Goal: Task Accomplishment & Management: Complete application form

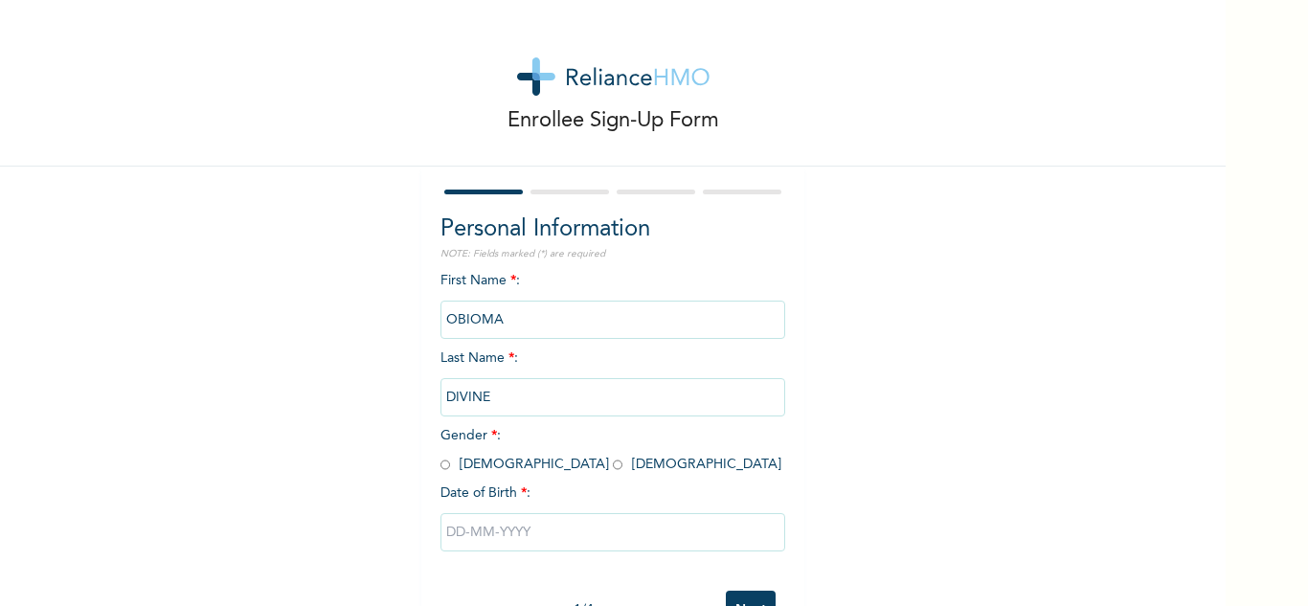
scroll to position [67, 0]
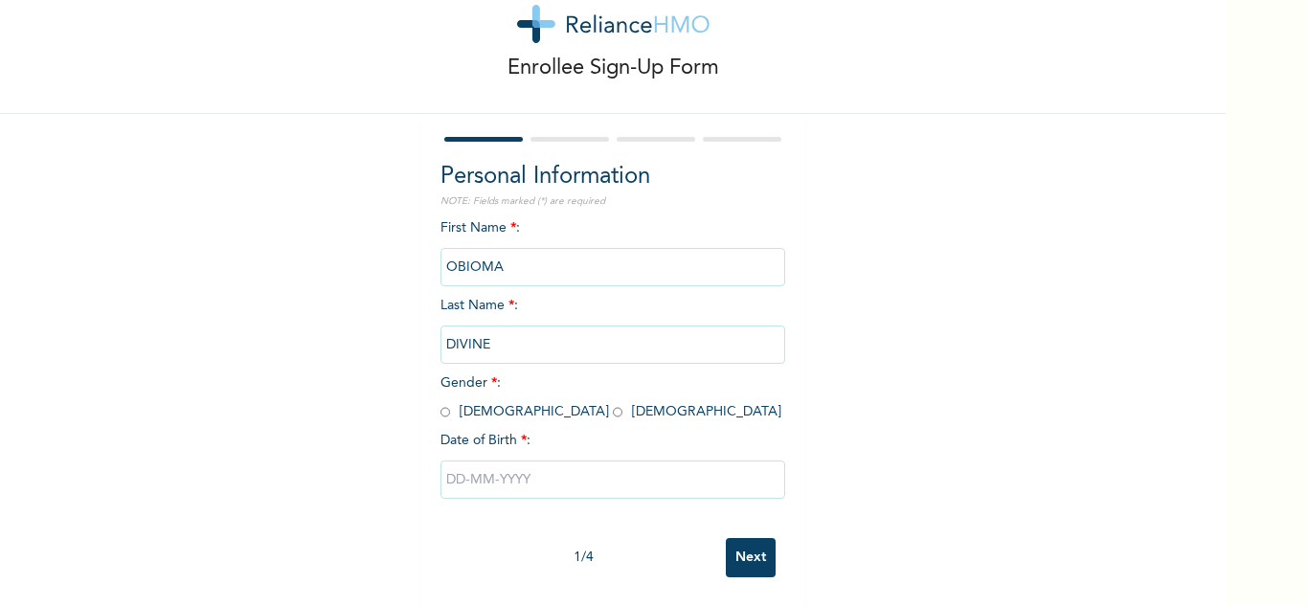
click at [504, 404] on span "Gender * : [DEMOGRAPHIC_DATA] [DEMOGRAPHIC_DATA]" at bounding box center [611, 397] width 341 height 42
click at [613, 403] on input "radio" at bounding box center [618, 412] width 10 height 18
radio input "true"
click at [540, 465] on input "text" at bounding box center [613, 480] width 345 height 38
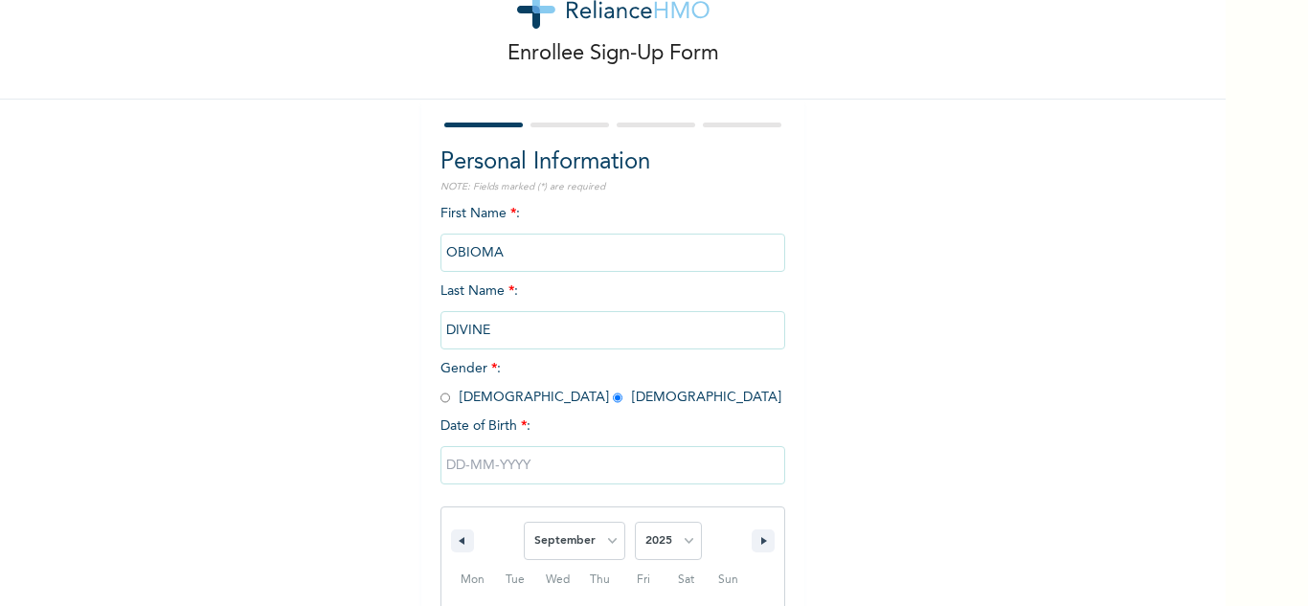
scroll to position [264, 0]
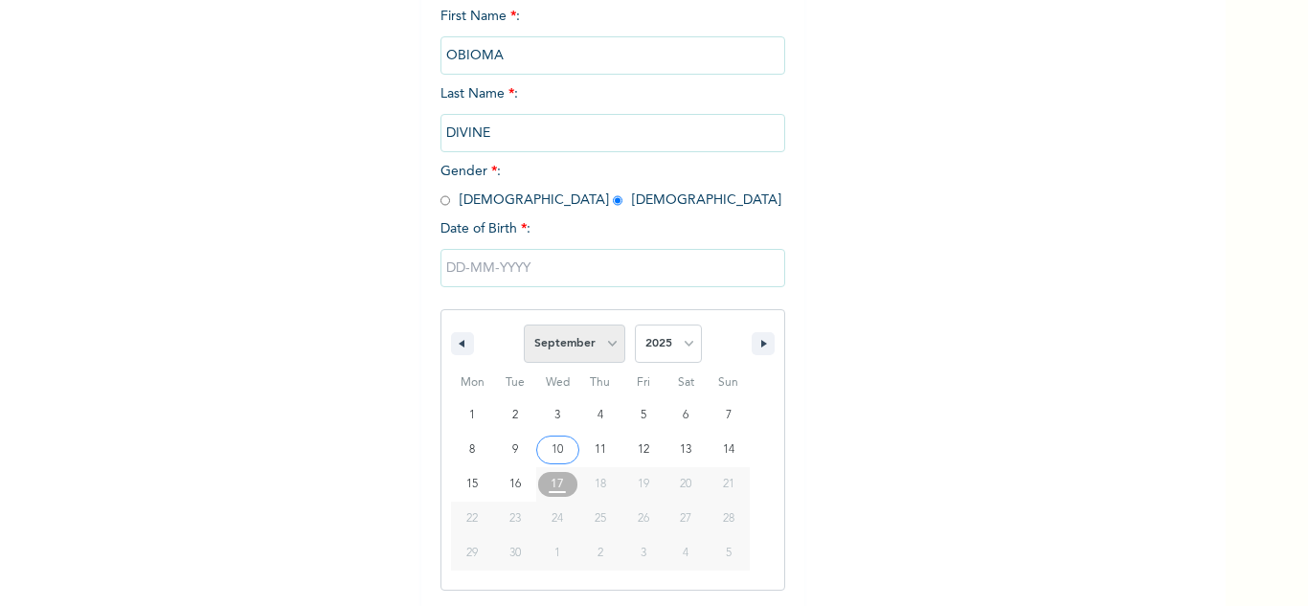
click at [600, 347] on select "January February March April May June July August September October November De…" at bounding box center [575, 344] width 102 height 38
select select "7"
click at [524, 326] on select "January February March April May June July August September October November De…" at bounding box center [575, 344] width 102 height 38
type input "[DATE]"
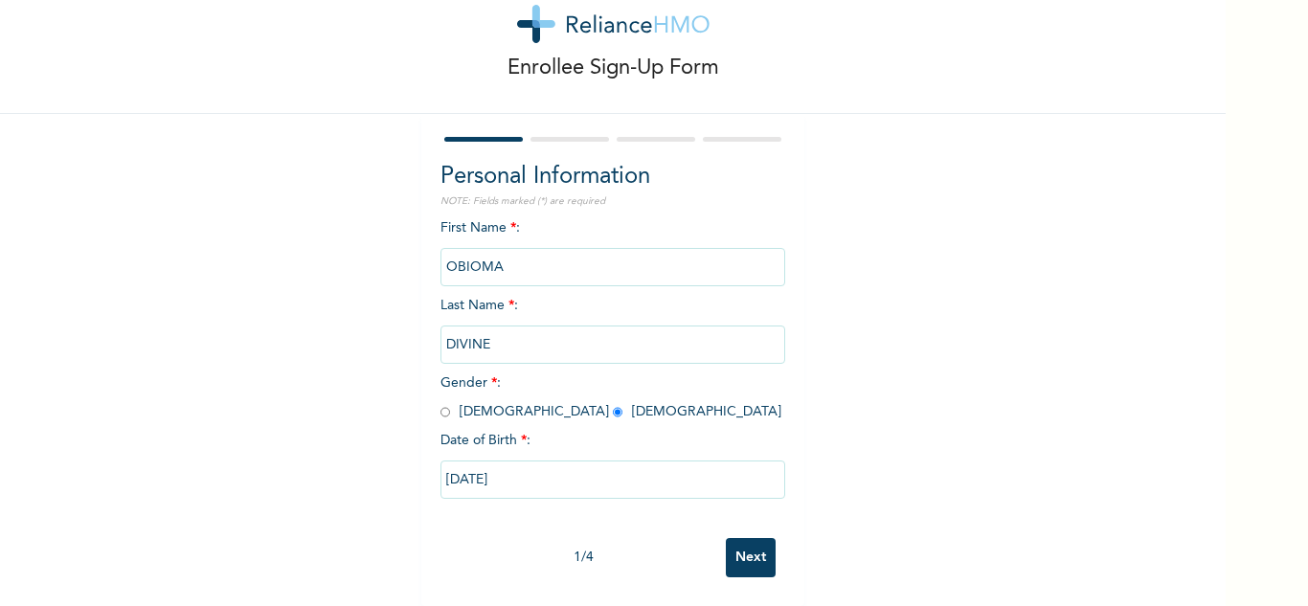
click at [574, 468] on input "[DATE]" at bounding box center [613, 480] width 345 height 38
select select "7"
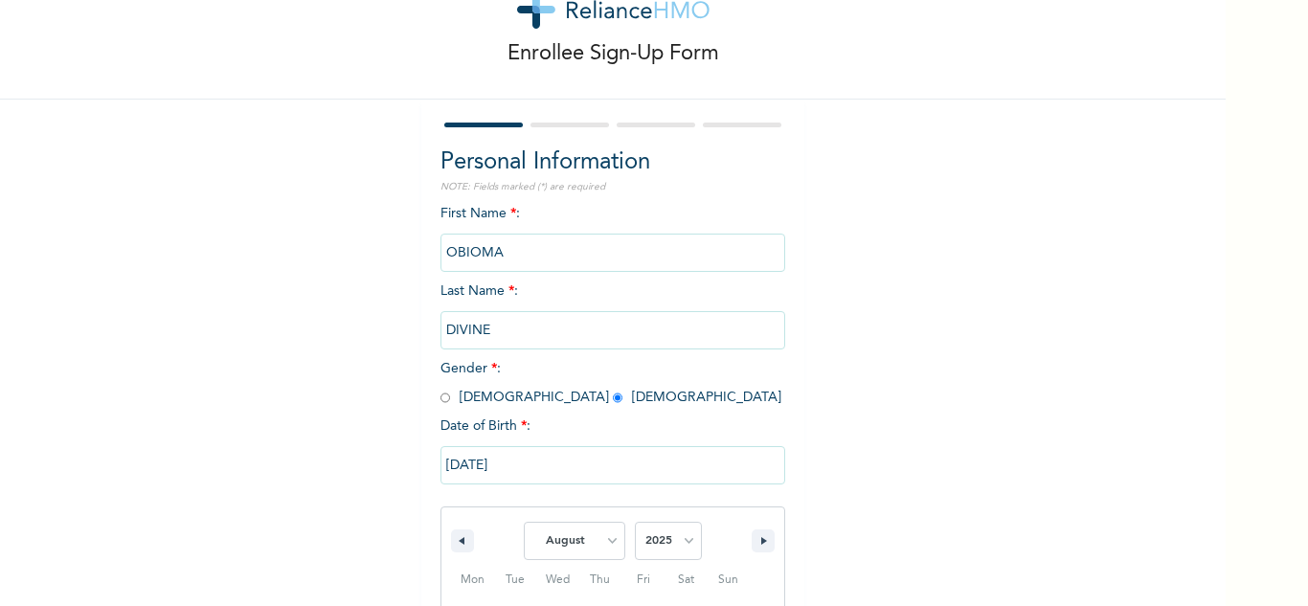
scroll to position [264, 0]
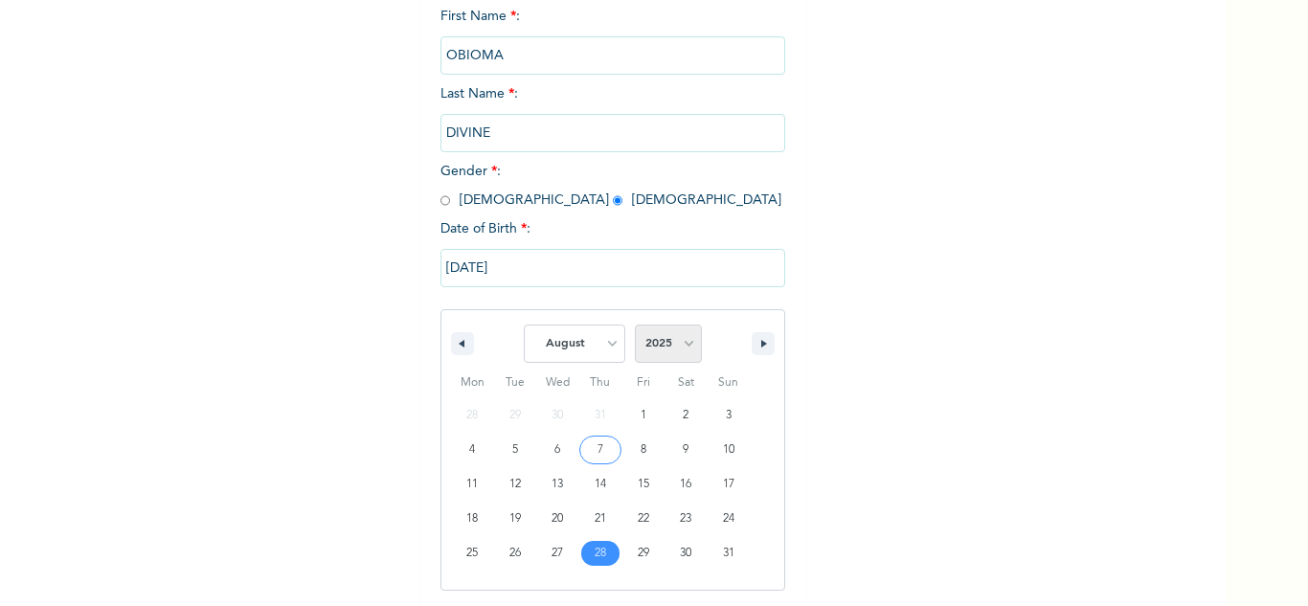
click at [681, 346] on select "2025 2024 2023 2022 2021 2020 2019 2018 2017 2016 2015 2014 2013 2012 2011 2010…" at bounding box center [668, 344] width 67 height 38
select select "1996"
click at [635, 326] on select "2025 2024 2023 2022 2021 2020 2019 2018 2017 2016 2015 2014 2013 2012 2011 2010…" at bounding box center [668, 344] width 67 height 38
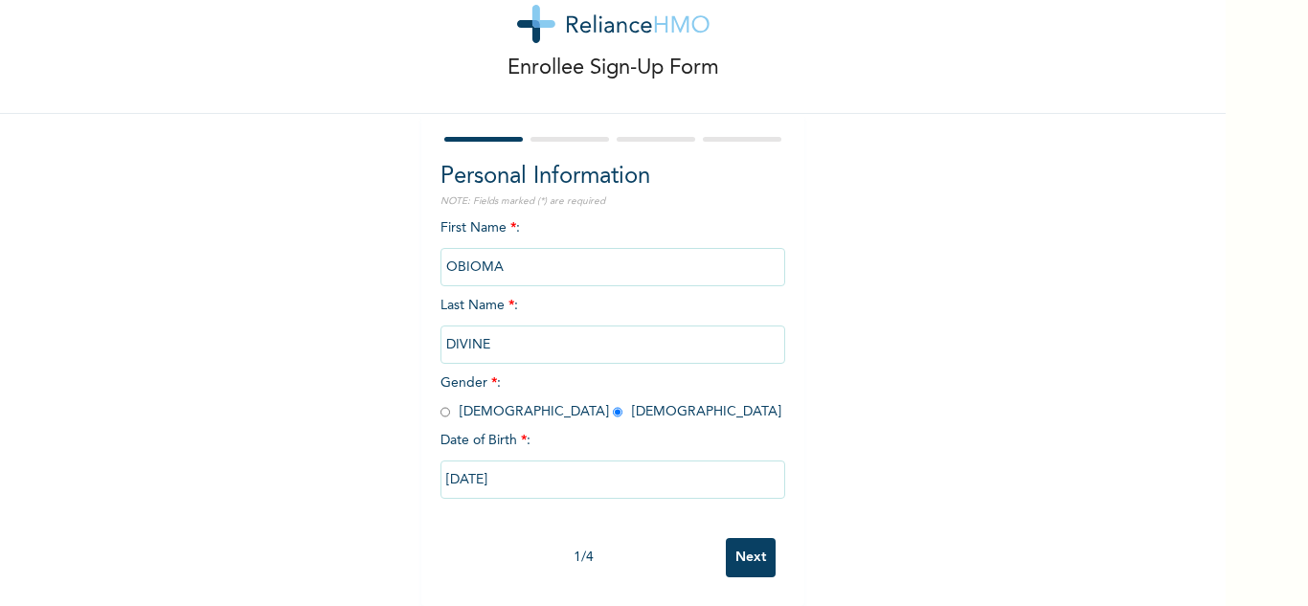
scroll to position [67, 0]
click at [747, 538] on input "Next" at bounding box center [751, 557] width 50 height 39
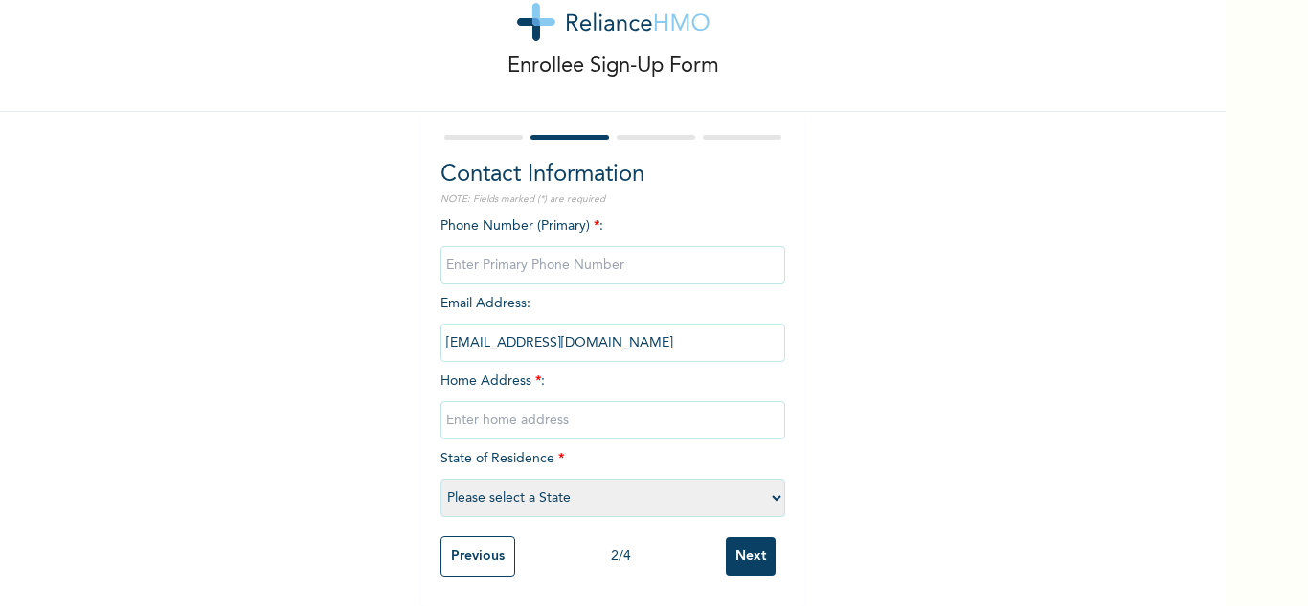
click at [615, 256] on input "phone" at bounding box center [613, 265] width 345 height 38
type input "07051118350"
click at [595, 413] on input "text" at bounding box center [613, 420] width 345 height 38
type input "65, Agungi Ajiran road lekki"
click at [509, 487] on select "Please select a State [PERSON_NAME] (FCT) [PERSON_NAME] Ibom [GEOGRAPHIC_DATA] …" at bounding box center [613, 498] width 345 height 38
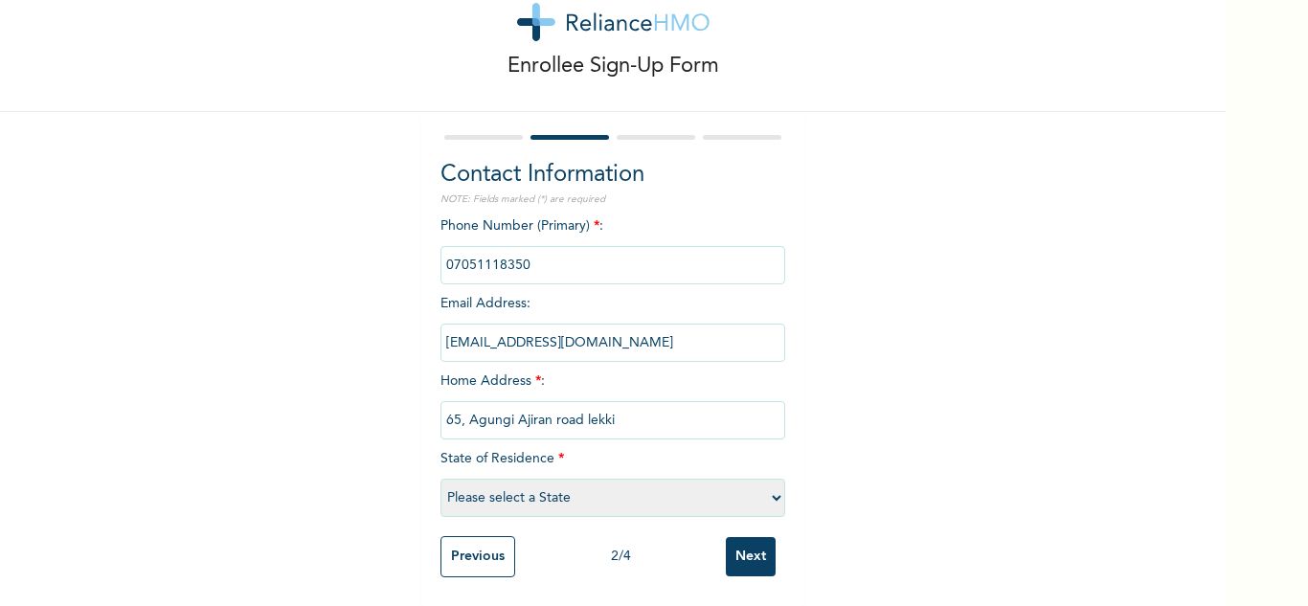
select select "25"
click at [754, 542] on input "Next" at bounding box center [751, 556] width 50 height 39
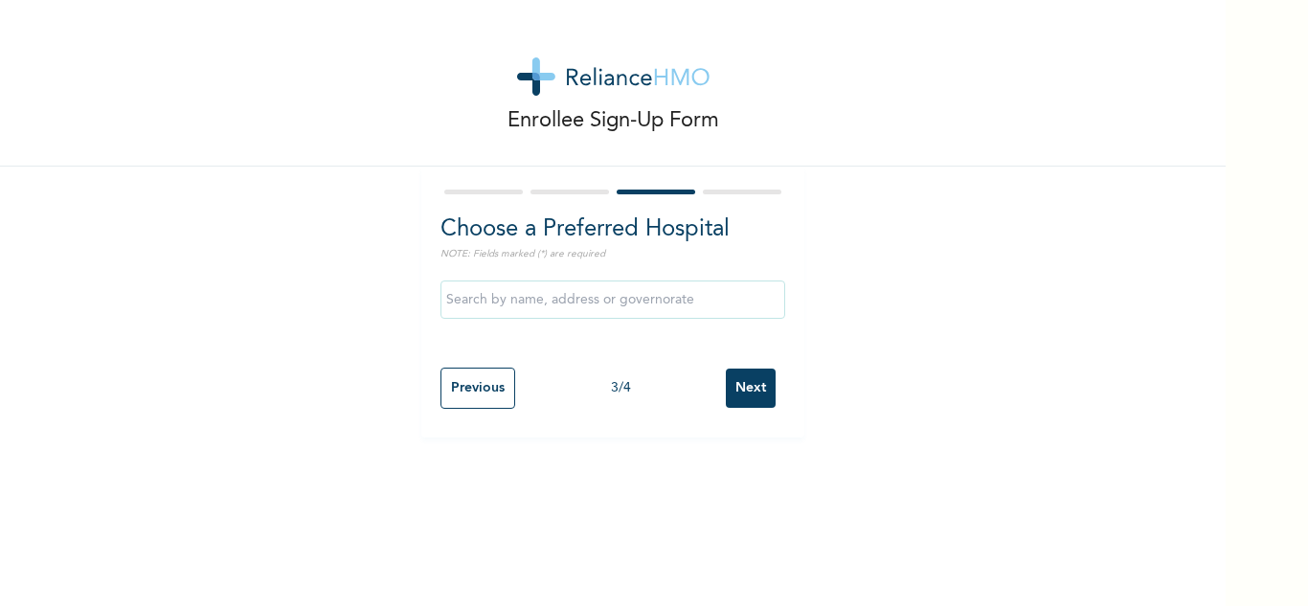
scroll to position [0, 0]
click at [474, 366] on div "Previous 3 / 4 Next" at bounding box center [613, 388] width 345 height 60
click at [475, 387] on input "Previous" at bounding box center [478, 388] width 75 height 41
select select "25"
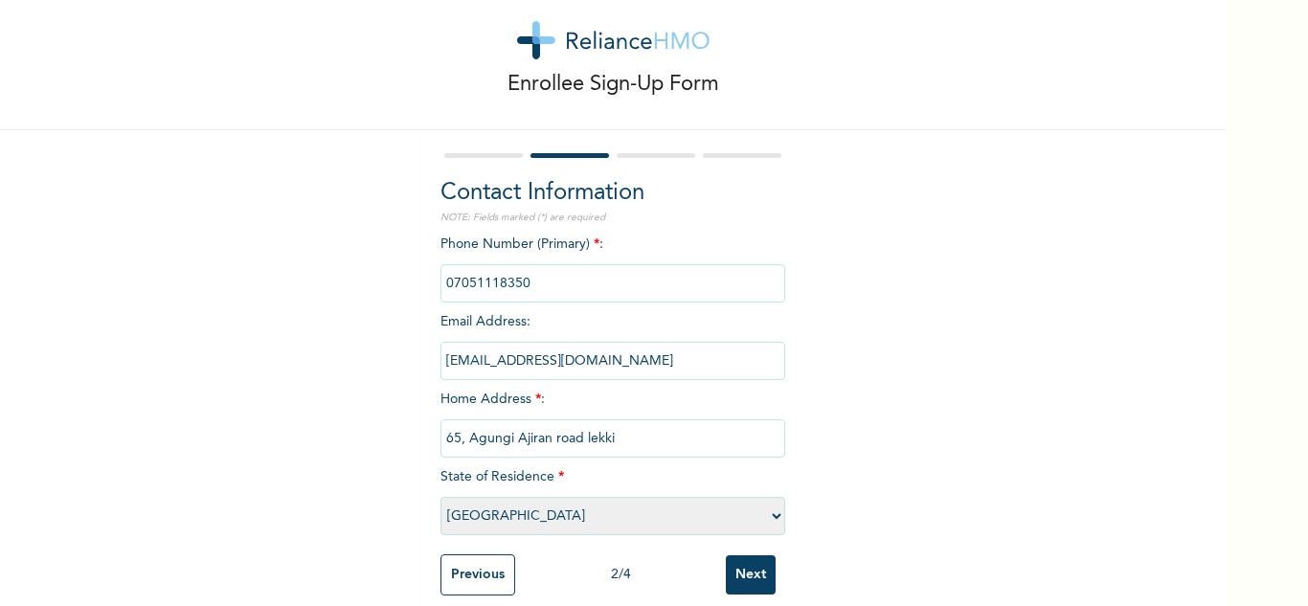
scroll to position [69, 0]
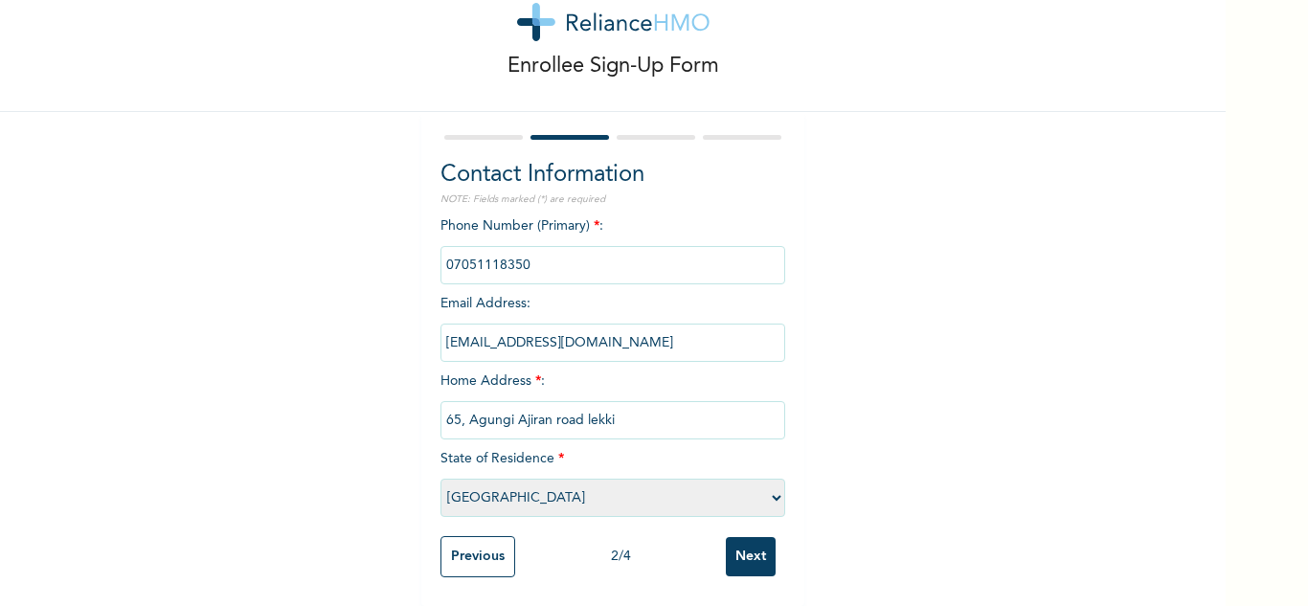
click at [740, 540] on input "Next" at bounding box center [751, 556] width 50 height 39
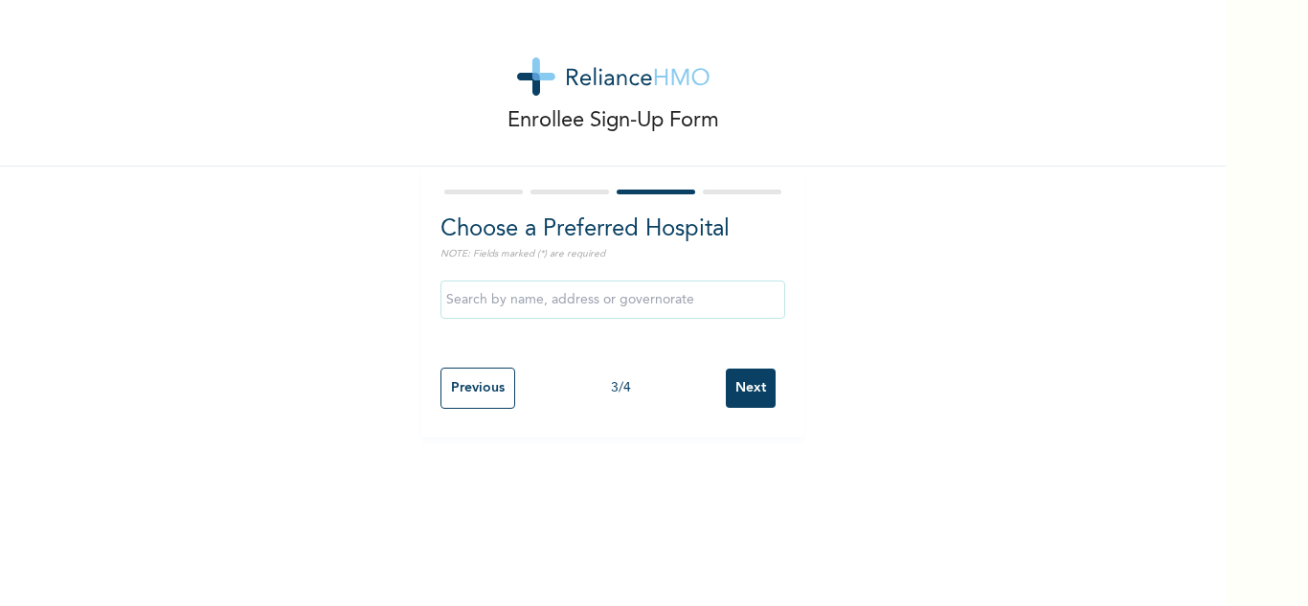
scroll to position [0, 0]
click at [726, 394] on input "Next" at bounding box center [751, 388] width 50 height 39
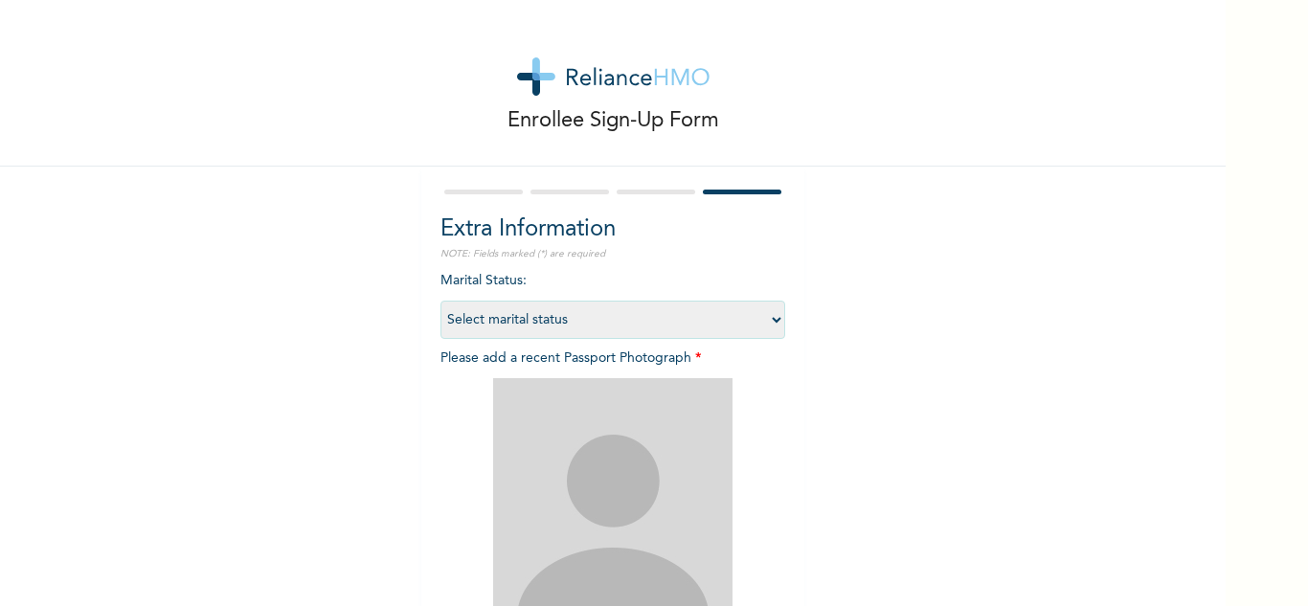
click at [605, 329] on select "Select marital status [DEMOGRAPHIC_DATA] Married [DEMOGRAPHIC_DATA] Widow/[DEMO…" at bounding box center [613, 320] width 345 height 38
select select "1"
click at [441, 301] on select "Select marital status [DEMOGRAPHIC_DATA] Married [DEMOGRAPHIC_DATA] Widow/[DEMO…" at bounding box center [613, 320] width 345 height 38
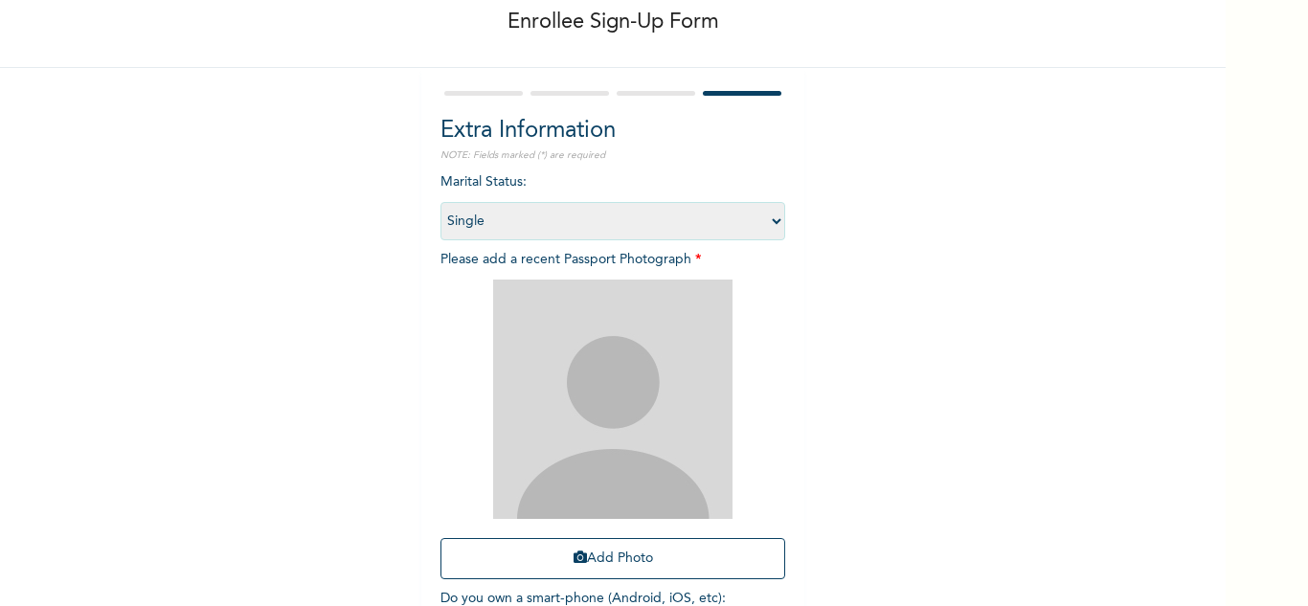
scroll to position [233, 0]
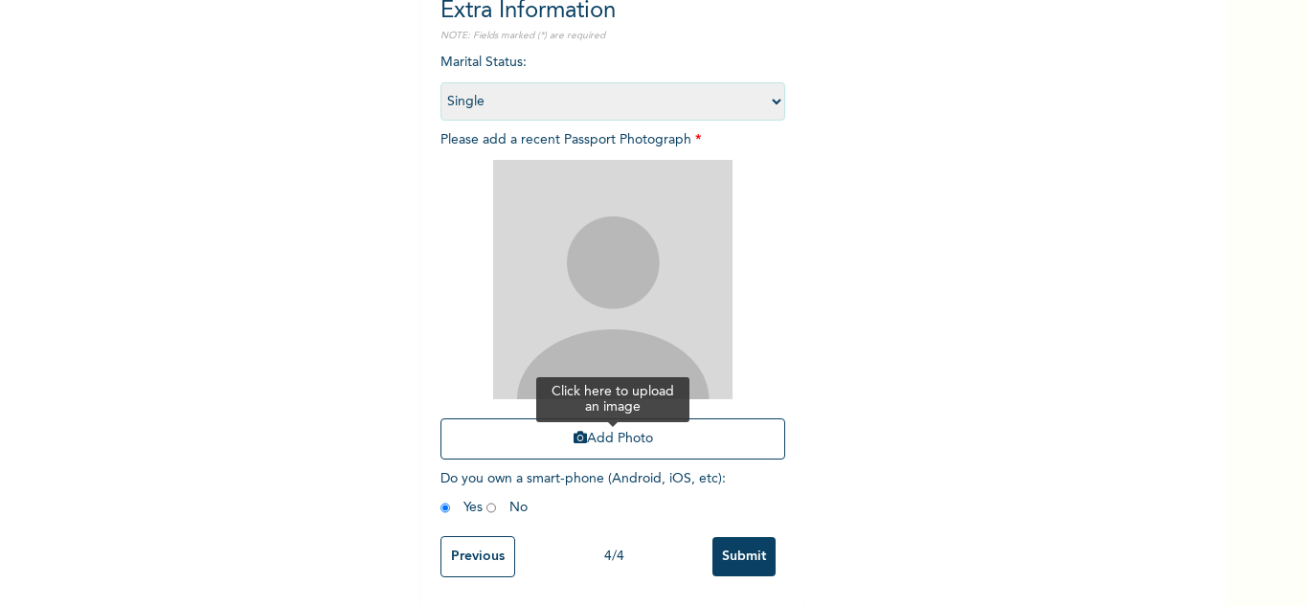
drag, startPoint x: 602, startPoint y: 309, endPoint x: 555, endPoint y: 425, distance: 125.0
click at [555, 425] on button "Add Photo" at bounding box center [613, 439] width 345 height 41
click at [605, 419] on button "Add Photo" at bounding box center [613, 439] width 345 height 41
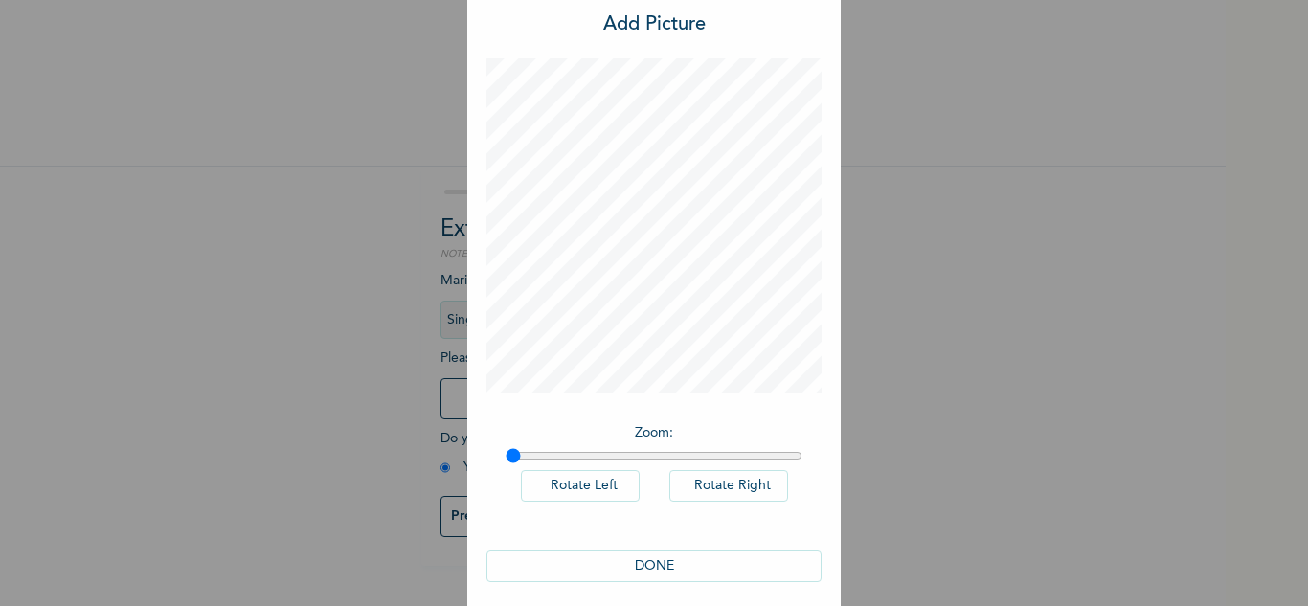
scroll to position [62, 0]
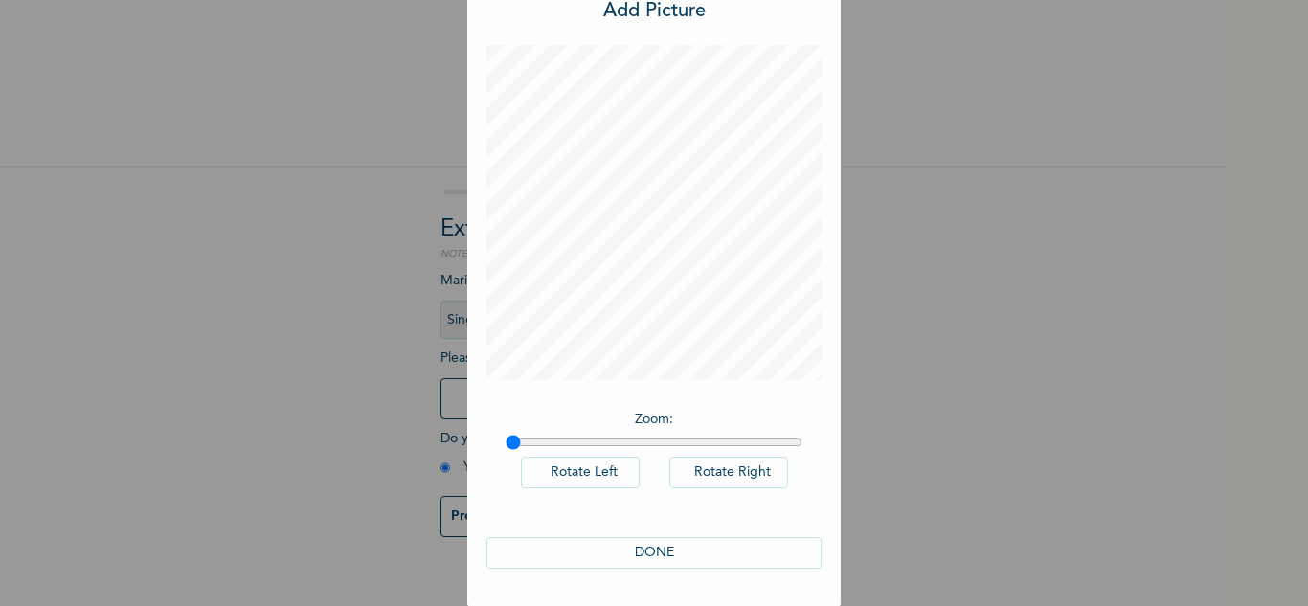
click at [711, 560] on button "DONE" at bounding box center [654, 553] width 335 height 32
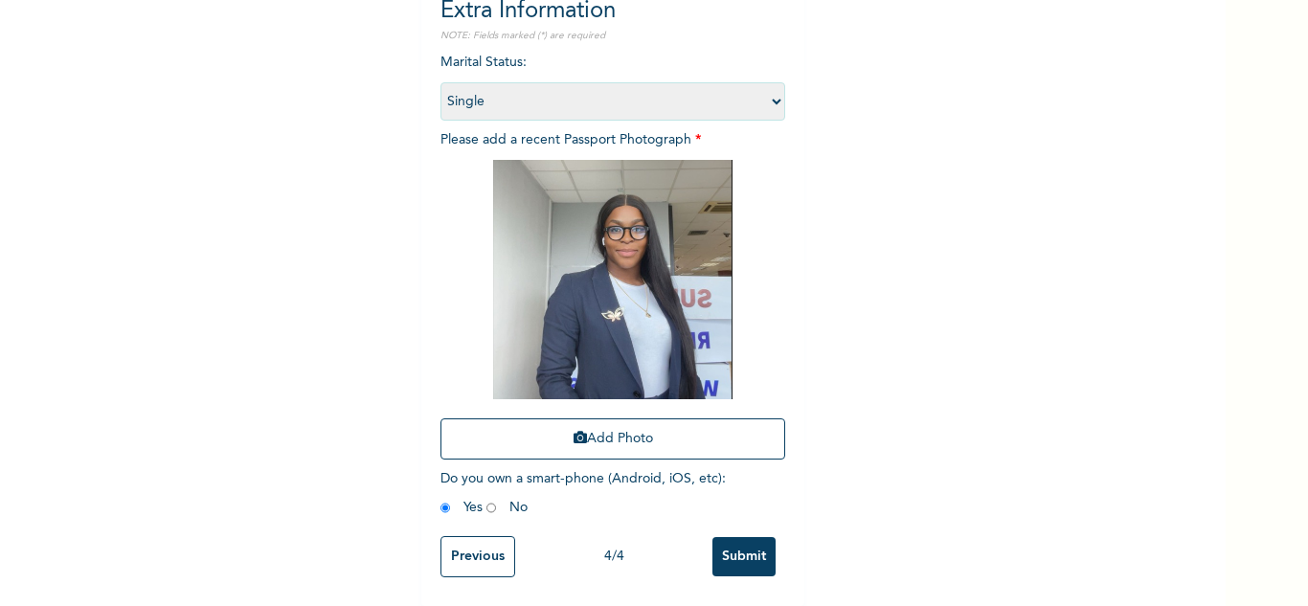
scroll to position [233, 0]
click at [718, 549] on input "Submit" at bounding box center [744, 556] width 63 height 39
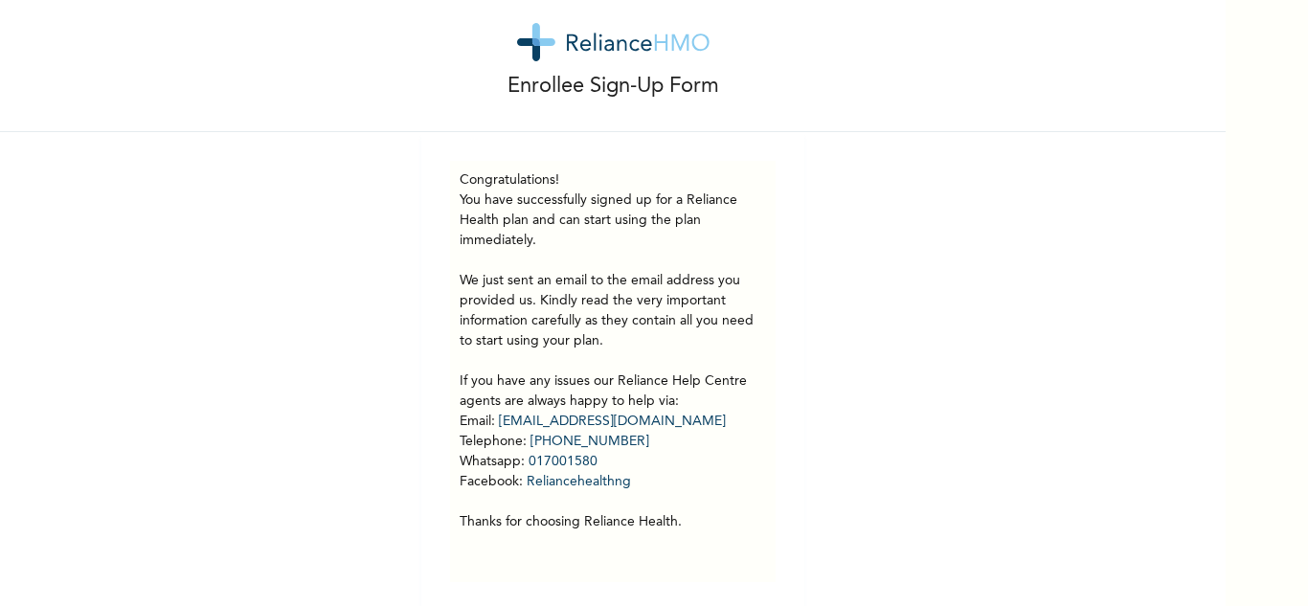
scroll to position [54, 0]
